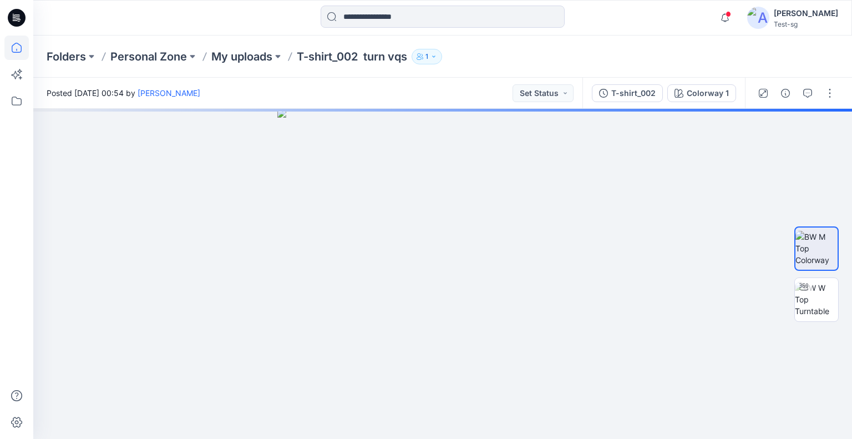
click at [18, 44] on icon at bounding box center [17, 48] width 10 height 10
